Goal: Task Accomplishment & Management: Complete application form

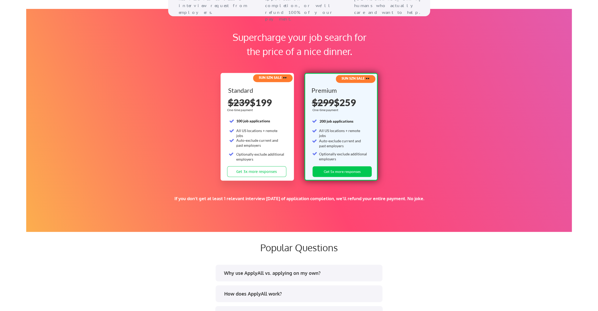
scroll to position [960, 0]
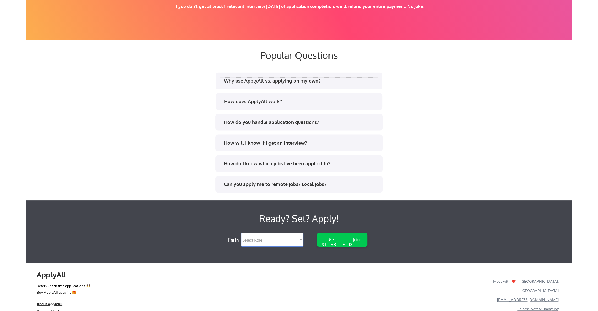
click at [318, 80] on div "Why use ApplyAll vs. applying on my own?" at bounding box center [301, 81] width 154 height 7
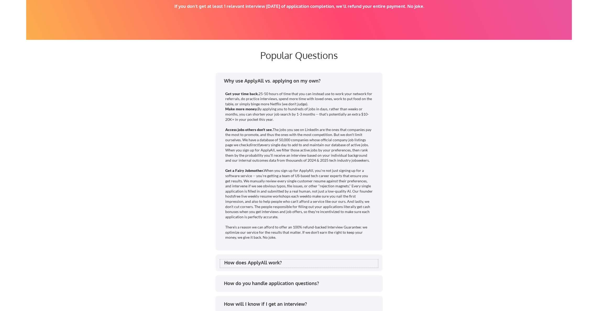
click at [302, 263] on div "How does ApplyAll work?" at bounding box center [301, 262] width 154 height 7
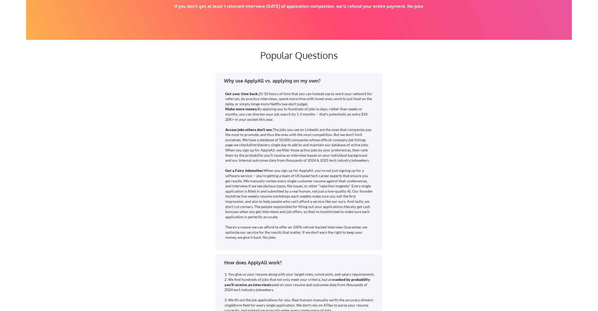
scroll to position [1153, 0]
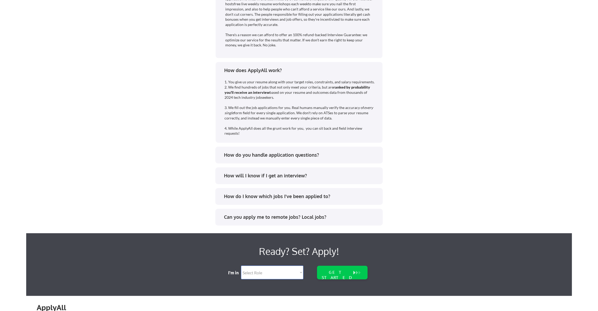
click at [323, 176] on div "How will I know if I get an interview?" at bounding box center [301, 175] width 154 height 7
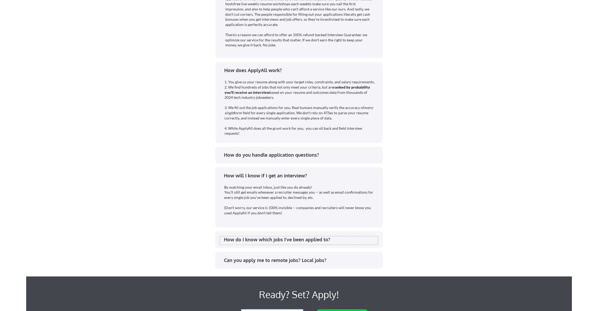
click at [337, 241] on div "How do I know which jobs I've been applied to?" at bounding box center [301, 239] width 154 height 7
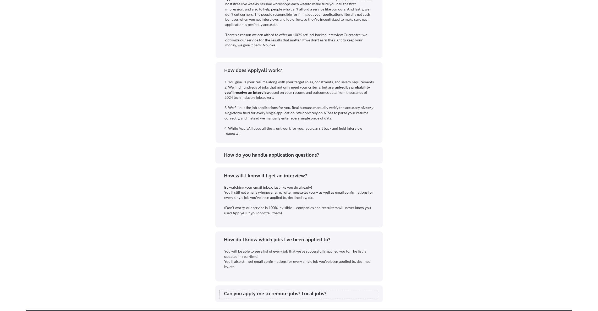
click at [329, 294] on div "Can you apply me to remote jobs? Local jobs?" at bounding box center [301, 293] width 154 height 7
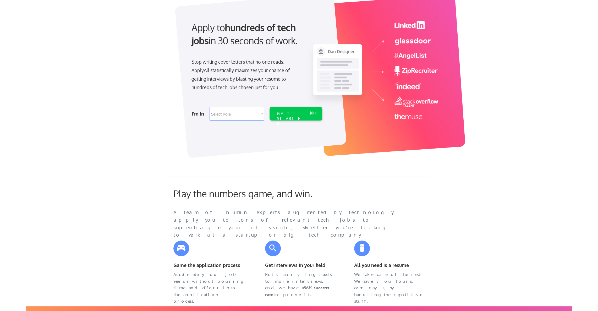
scroll to position [0, 0]
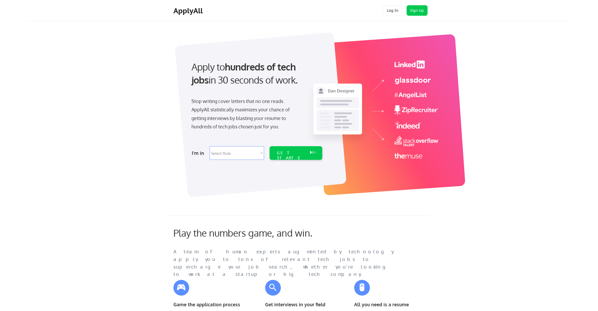
click at [227, 153] on select "Select Role Software Engineering Product Management Customer Success Sales UI/U…" at bounding box center [237, 153] width 54 height 14
select select ""hr_recruiting""
click at [210, 146] on select "Select Role Software Engineering Product Management Customer Success Sales UI/U…" at bounding box center [237, 153] width 54 height 14
select select ""hr_recruiting""
click at [290, 156] on div "GET STARTED" at bounding box center [290, 153] width 33 height 14
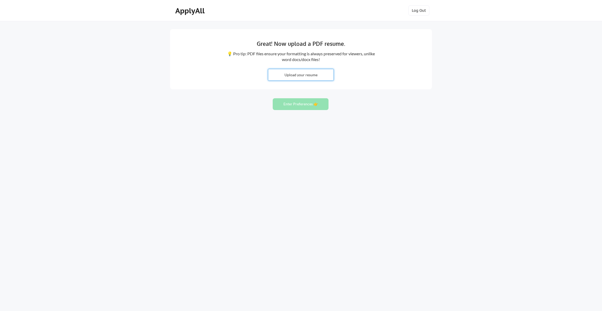
click at [293, 73] on input "file" at bounding box center [300, 74] width 65 height 11
type input "C:\fakepath\2025 Jonathan Miller TA.docx"
drag, startPoint x: 267, startPoint y: 73, endPoint x: 344, endPoint y: 75, distance: 76.5
click at [344, 75] on div "Great! Now upload a PDF resume. 💡 Pro tip: PDF files ensure your formatting is …" at bounding box center [301, 59] width 262 height 60
click at [296, 108] on button "Enter Preferences 👉" at bounding box center [301, 104] width 56 height 12
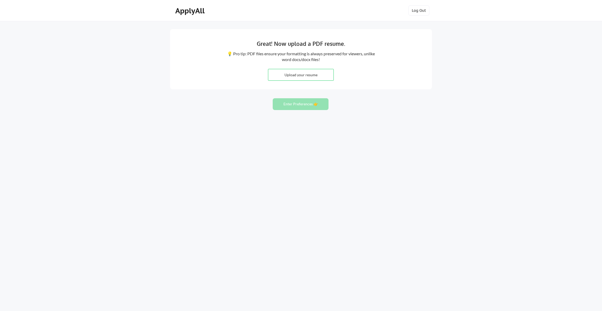
click at [307, 76] on input "file" at bounding box center [300, 74] width 65 height 11
type input "C:\fakepath\2025 [PERSON_NAME] TA.pdf"
click at [292, 103] on button "Enter Preferences 👉" at bounding box center [301, 104] width 56 height 12
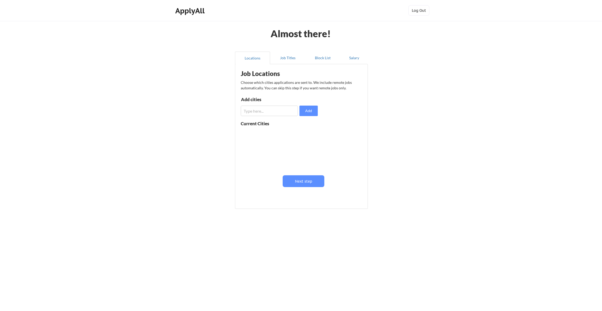
click at [256, 112] on input "input" at bounding box center [269, 111] width 57 height 10
type input "Dallas"
click at [309, 107] on button "Add" at bounding box center [308, 111] width 18 height 10
click at [261, 113] on input "input" at bounding box center [269, 111] width 57 height 10
type input "Austin"
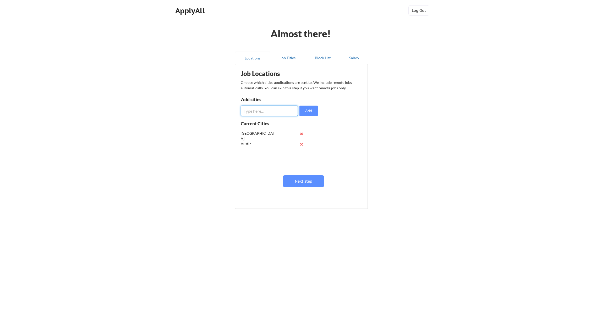
click at [253, 106] on input "input" at bounding box center [269, 111] width 57 height 10
type input "S"
type input "San Francisco"
click at [304, 113] on button "Add" at bounding box center [308, 111] width 18 height 10
click at [277, 112] on input "input" at bounding box center [269, 111] width 57 height 10
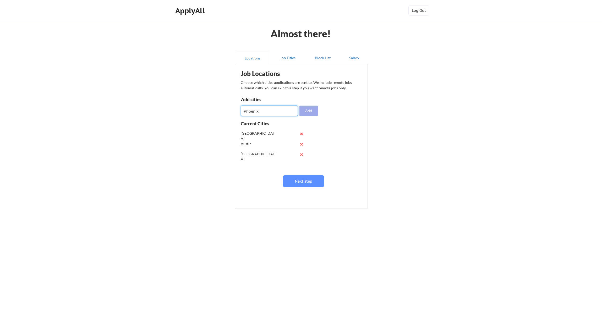
type input "Phoenix"
click at [305, 113] on button "Add" at bounding box center [308, 111] width 18 height 10
click at [256, 112] on input "input" at bounding box center [269, 111] width 57 height 10
type input "Tallahassee"
click at [312, 112] on button "Add" at bounding box center [308, 111] width 18 height 10
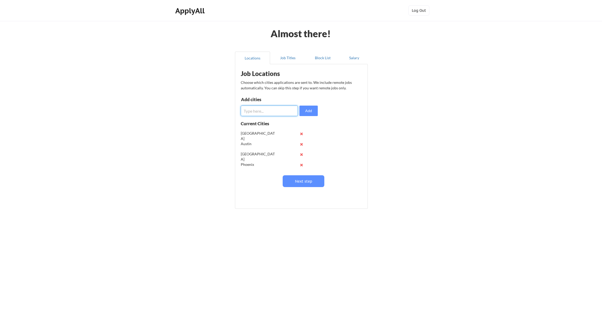
click at [266, 110] on input "input" at bounding box center [269, 111] width 57 height 10
type input "W"
drag, startPoint x: 257, startPoint y: 109, endPoint x: 226, endPoint y: 109, distance: 31.2
click at [226, 109] on div "Almost there! Locations Job Titles Block List Salary Job Locations Choose which…" at bounding box center [301, 155] width 602 height 311
type input "Seattle"
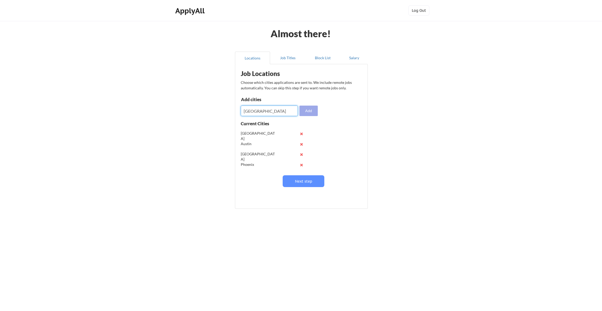
click at [313, 110] on button "Add" at bounding box center [308, 111] width 18 height 10
click at [252, 108] on input "input" at bounding box center [269, 111] width 57 height 10
type input "San Jose"
click at [308, 108] on button "Add" at bounding box center [308, 111] width 18 height 10
click at [307, 183] on button "Next step" at bounding box center [304, 181] width 42 height 12
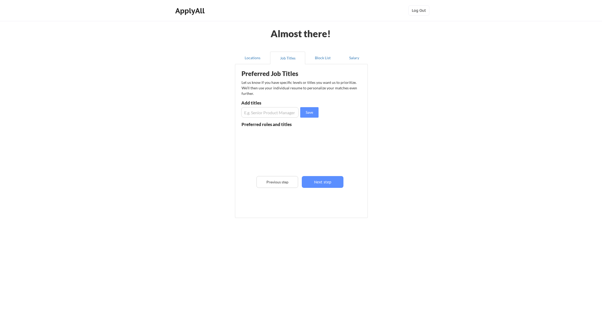
click at [263, 114] on input "input" at bounding box center [269, 112] width 57 height 10
type input "Recruiter"
click at [263, 114] on input "input" at bounding box center [269, 112] width 57 height 10
type input "Talent Acquisition"
drag, startPoint x: 308, startPoint y: 114, endPoint x: 302, endPoint y: 115, distance: 6.6
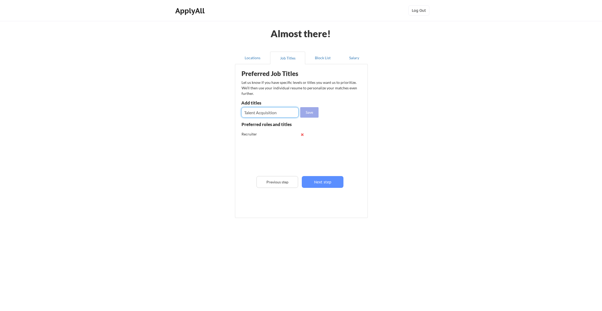
click at [309, 114] on button "Save" at bounding box center [309, 112] width 18 height 10
click at [268, 112] on input "input" at bounding box center [269, 112] width 57 height 10
type input "HRBP"
click at [268, 112] on input "input" at bounding box center [269, 112] width 57 height 10
type input "CHRO"
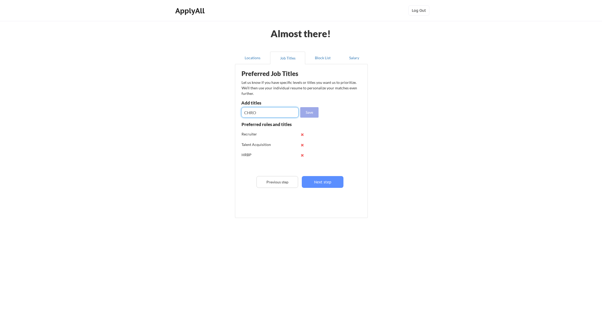
click at [310, 112] on button "Save" at bounding box center [309, 112] width 18 height 10
click at [258, 110] on input "input" at bounding box center [269, 112] width 57 height 10
type input "Sr. Recruiter"
click at [311, 114] on button "Save" at bounding box center [309, 112] width 18 height 10
click at [321, 183] on button "Next step" at bounding box center [323, 182] width 42 height 12
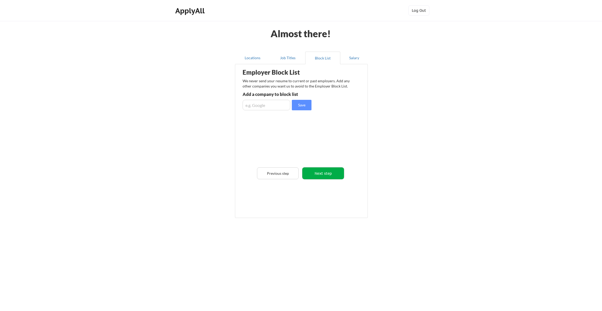
click at [321, 173] on button "Next step" at bounding box center [323, 173] width 42 height 12
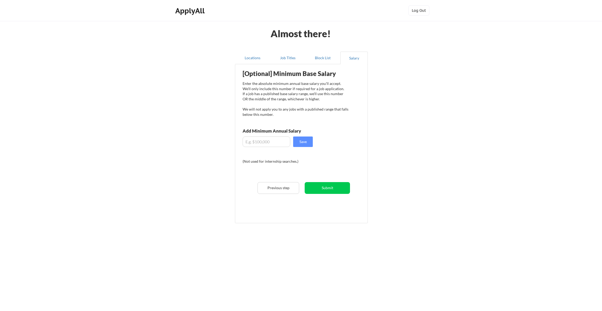
click at [259, 141] on input "input" at bounding box center [267, 141] width 48 height 10
type input "$185,000"
click at [314, 156] on div "[Optional] Minimum Base Salary Enter the absolute minimum annual base salary yo…" at bounding box center [302, 142] width 129 height 150
click at [320, 185] on button "Submit" at bounding box center [327, 188] width 45 height 12
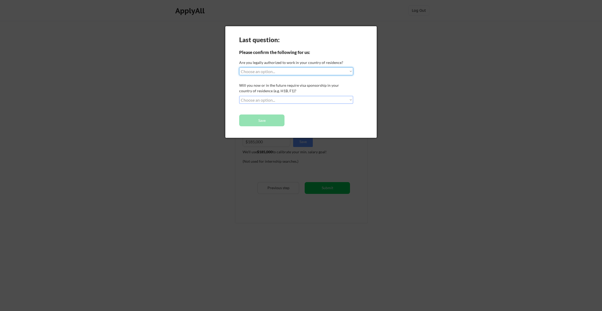
click at [269, 72] on select "Choose an option... Yes, I am a US Citizen Yes, I am a Canadian Citizen Yes, I …" at bounding box center [296, 71] width 114 height 8
select select ""yes__i_am_a_us_citizen""
click at [239, 67] on select "Choose an option... Yes, I am a US Citizen Yes, I am a Canadian Citizen Yes, I …" at bounding box center [296, 71] width 114 height 8
click at [266, 98] on select "Choose an option... No, I will not need sponsorship Yes, I will need sponsorship" at bounding box center [296, 100] width 114 height 8
select select ""no__i_will_not_need_sponsorship""
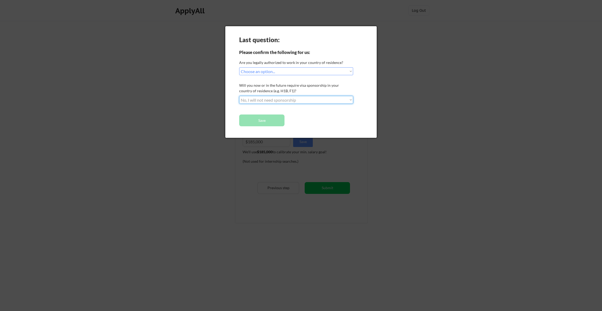
click at [239, 96] on select "Choose an option... No, I will not need sponsorship Yes, I will need sponsorship" at bounding box center [296, 100] width 114 height 8
click at [261, 119] on button "Save" at bounding box center [261, 120] width 45 height 12
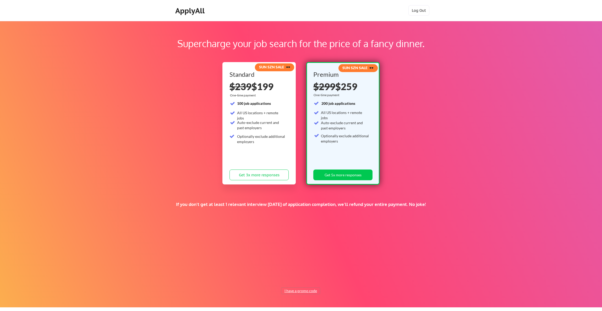
click at [304, 292] on button "I have a promo code" at bounding box center [300, 291] width 39 height 6
click at [250, 175] on button "Get 3x more responses" at bounding box center [258, 175] width 59 height 11
click at [201, 12] on div "ApplyAll" at bounding box center [190, 10] width 31 height 9
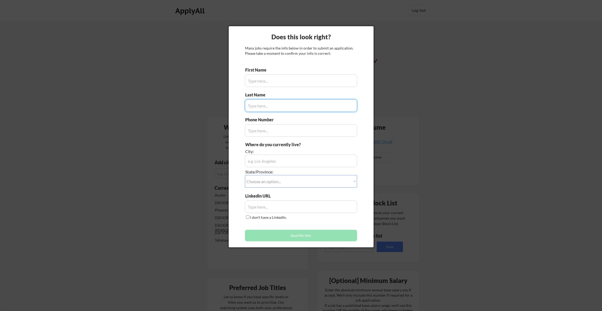
click at [262, 79] on input "input" at bounding box center [301, 80] width 112 height 13
click at [274, 82] on input "input" at bounding box center [301, 80] width 112 height 13
type input "Jonathan"
click at [260, 107] on input "input" at bounding box center [301, 105] width 112 height 13
type input "MIller"
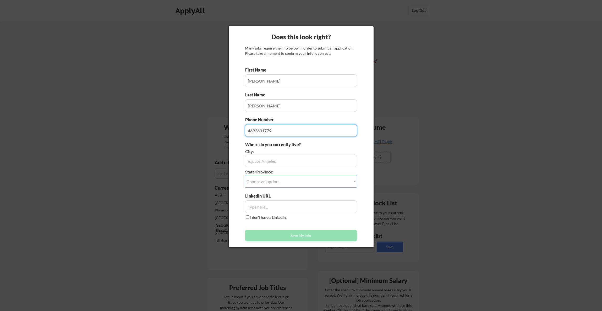
type input "4693631779"
click at [257, 163] on input "input" at bounding box center [301, 161] width 112 height 13
type input "Dallas"
click at [270, 180] on select "Choose an option... Other/Not Applicable Alabama Alaska Alberta Arizona Arkansa…" at bounding box center [301, 181] width 112 height 13
select select ""Texas""
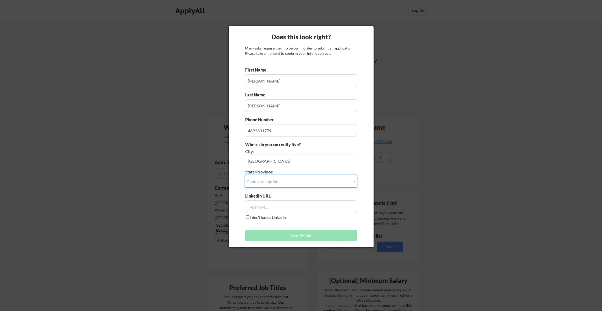
click at [245, 175] on select "Choose an option... Other/Not Applicable Alabama Alaska Alberta Arizona Arkansa…" at bounding box center [301, 181] width 112 height 13
select select ""Texas""
click at [270, 210] on input "input" at bounding box center [301, 206] width 112 height 13
paste input "https://www.linkedin.com/in/jonathanmiller989/"
type input "https://www.linkedin.com/in/jonathanmiller989/"
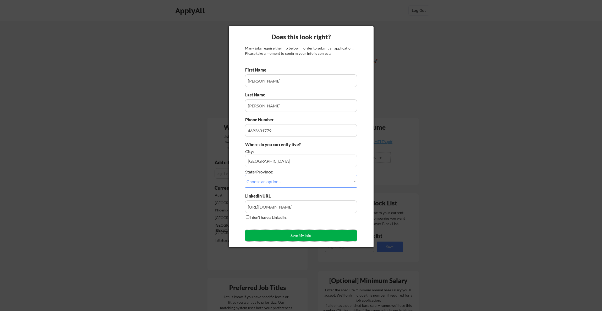
click at [278, 238] on button "Save My Info" at bounding box center [301, 236] width 112 height 12
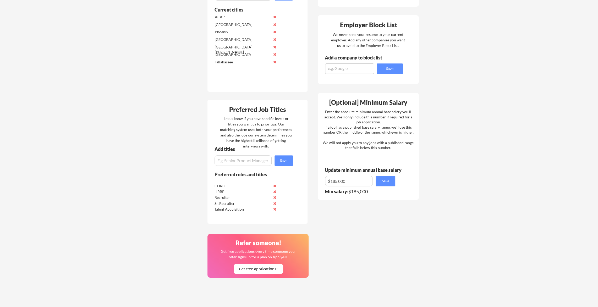
scroll to position [328, 0]
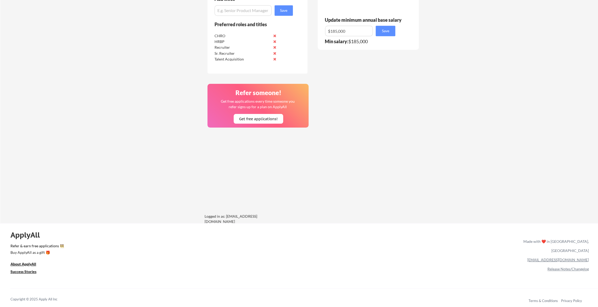
click at [566, 258] on link "team@applyall.com" at bounding box center [558, 260] width 62 height 4
click at [550, 255] on div "team@applyall.com" at bounding box center [555, 259] width 68 height 9
drag, startPoint x: 550, startPoint y: 253, endPoint x: 588, endPoint y: 250, distance: 38.1
click at [588, 255] on div "team@applyall.com" at bounding box center [555, 259] width 68 height 9
copy link "team@applyall.com"
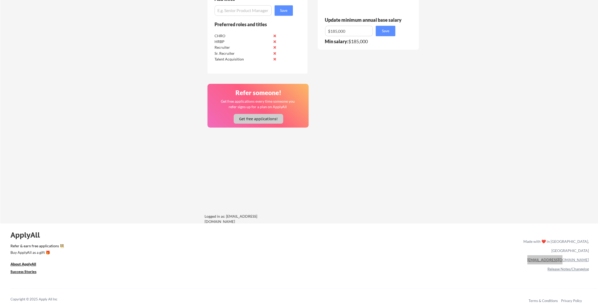
scroll to position [0, 0]
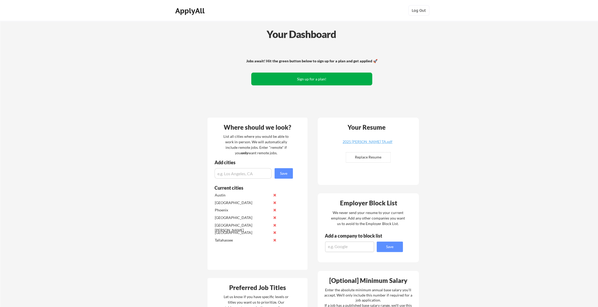
click at [293, 76] on button "Sign up for a plan!" at bounding box center [311, 79] width 121 height 13
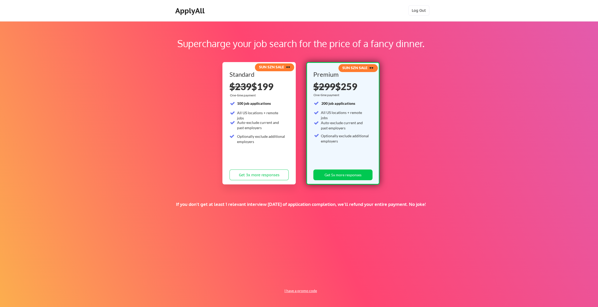
click at [297, 292] on button "I have a promo code" at bounding box center [300, 291] width 39 height 6
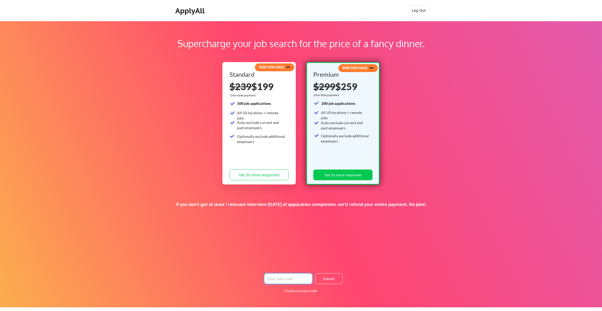
click at [279, 275] on input "input" at bounding box center [288, 278] width 48 height 11
type input "anthonyvideo"
click at [331, 277] on button "Submit" at bounding box center [329, 278] width 28 height 11
